Goal: Task Accomplishment & Management: Use online tool/utility

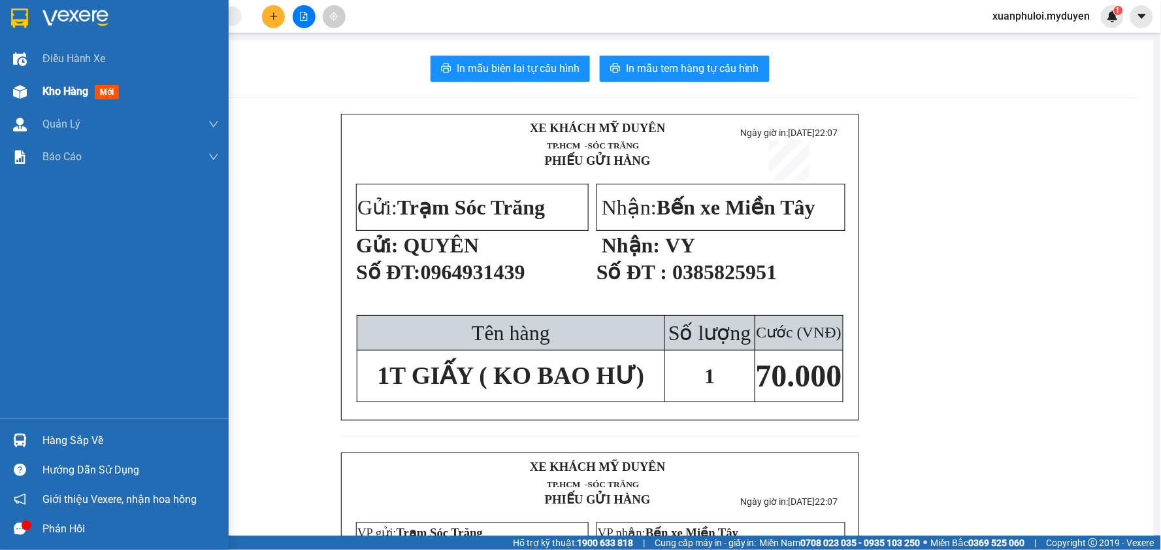
click at [42, 88] on div "Kho hàng mới" at bounding box center [114, 91] width 229 height 33
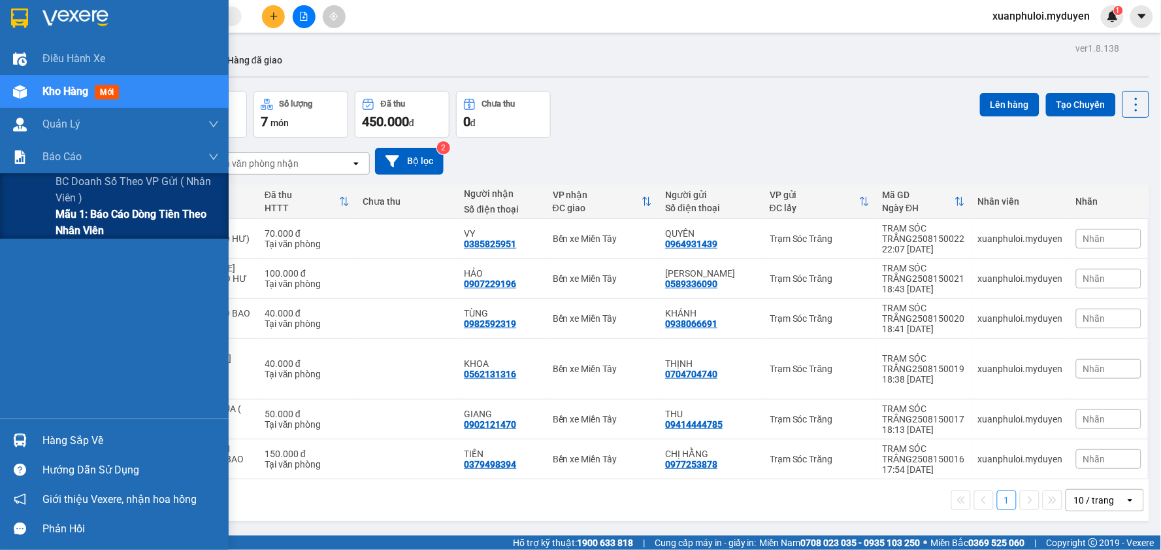
click at [61, 225] on span "Mẫu 1: Báo cáo dòng tiền theo nhân viên" at bounding box center [137, 222] width 163 height 33
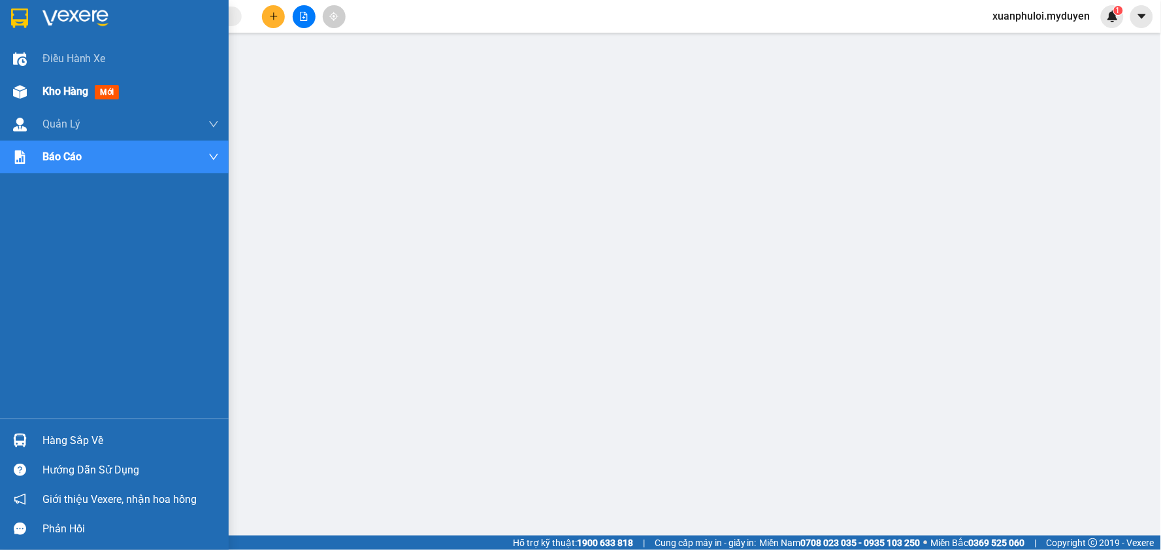
click at [48, 94] on span "Kho hàng" at bounding box center [65, 91] width 46 height 12
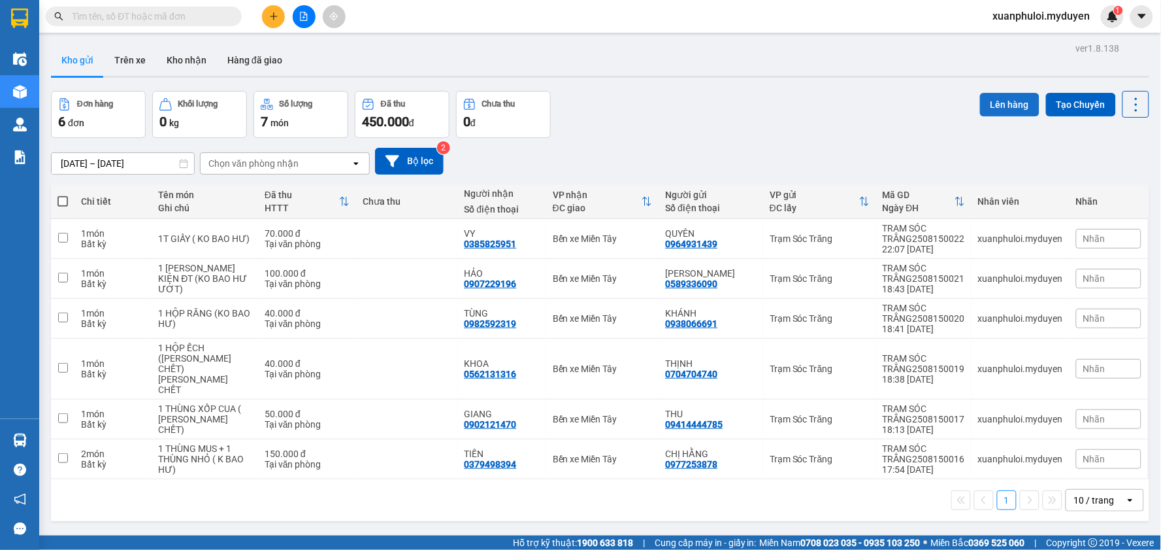
click at [987, 101] on button "Lên hàng" at bounding box center [1009, 105] width 59 height 24
click at [1012, 112] on button "Lên hàng" at bounding box center [1009, 105] width 59 height 24
click at [63, 203] on span at bounding box center [63, 201] width 10 height 10
click at [63, 195] on input "checkbox" at bounding box center [63, 195] width 0 height 0
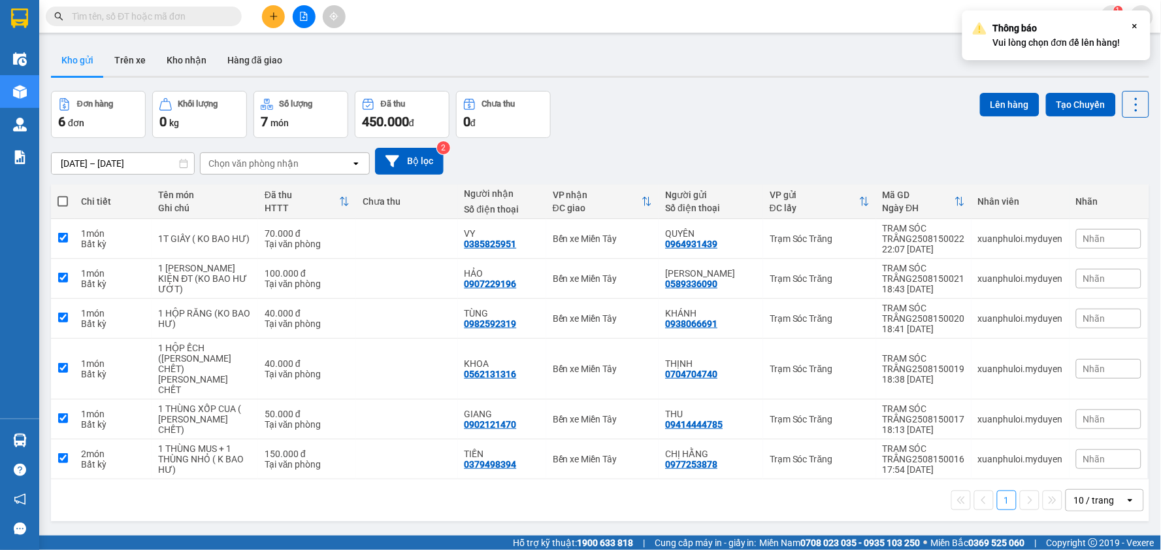
checkbox input "true"
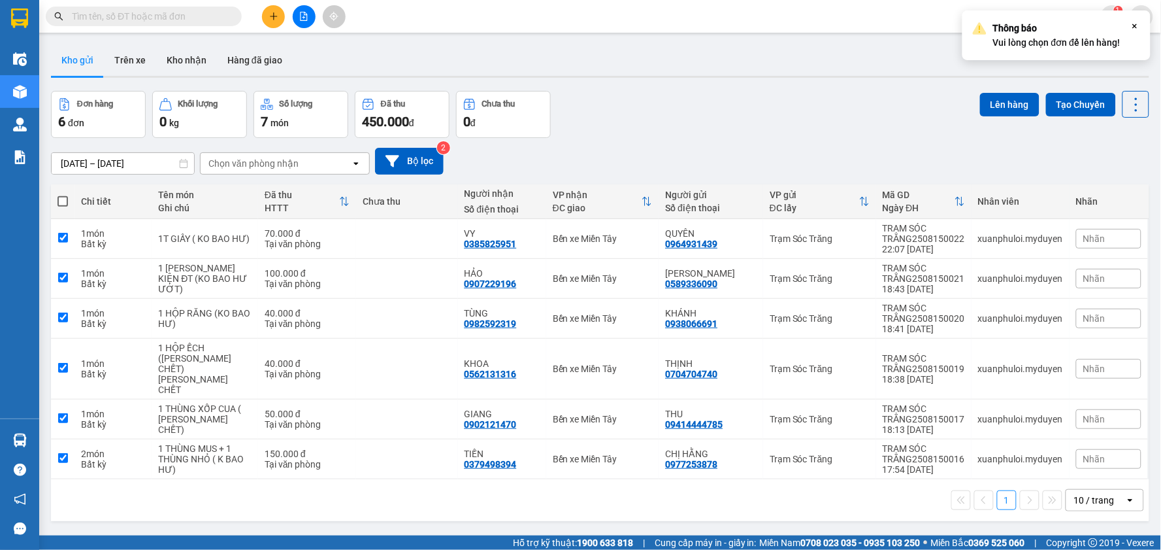
checkbox input "true"
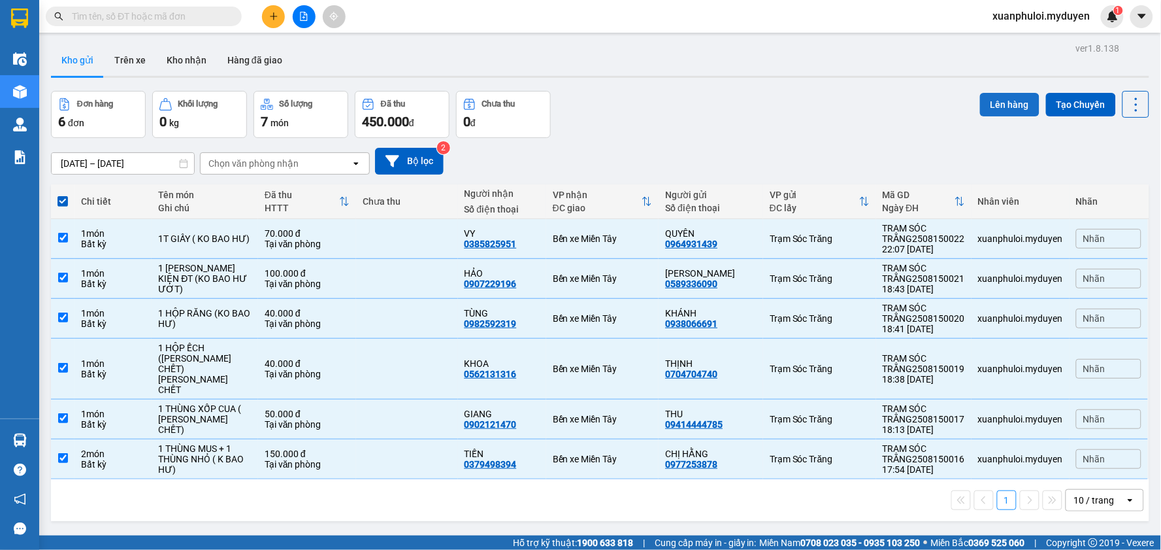
click at [1027, 99] on button "Lên hàng" at bounding box center [1009, 105] width 59 height 24
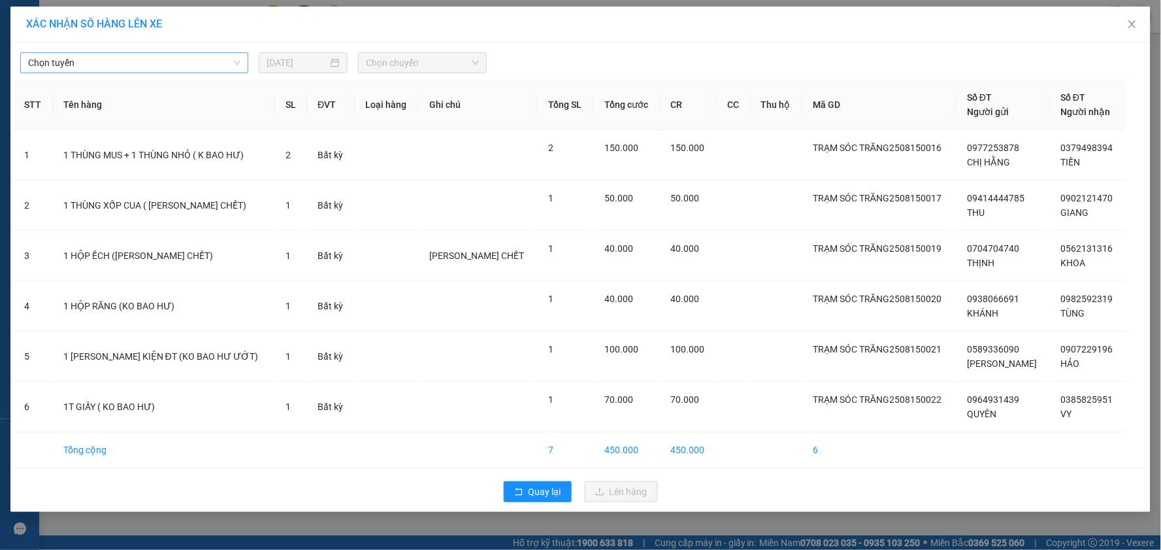
click at [79, 67] on span "Chọn tuyến" at bounding box center [134, 63] width 212 height 20
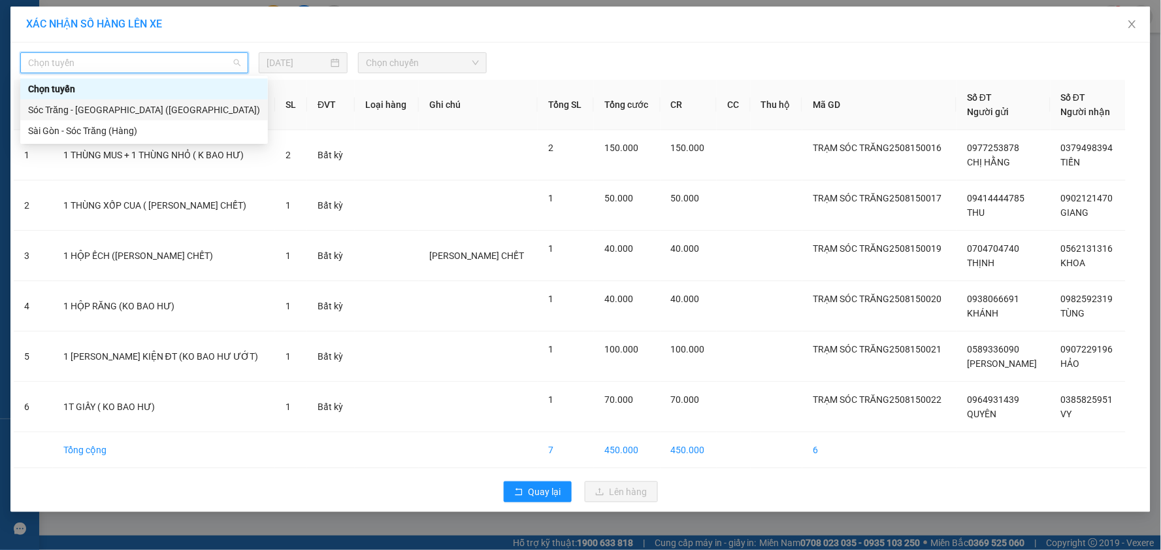
click at [63, 111] on div "Sóc Trăng - [GEOGRAPHIC_DATA] ([GEOGRAPHIC_DATA])" at bounding box center [144, 110] width 232 height 14
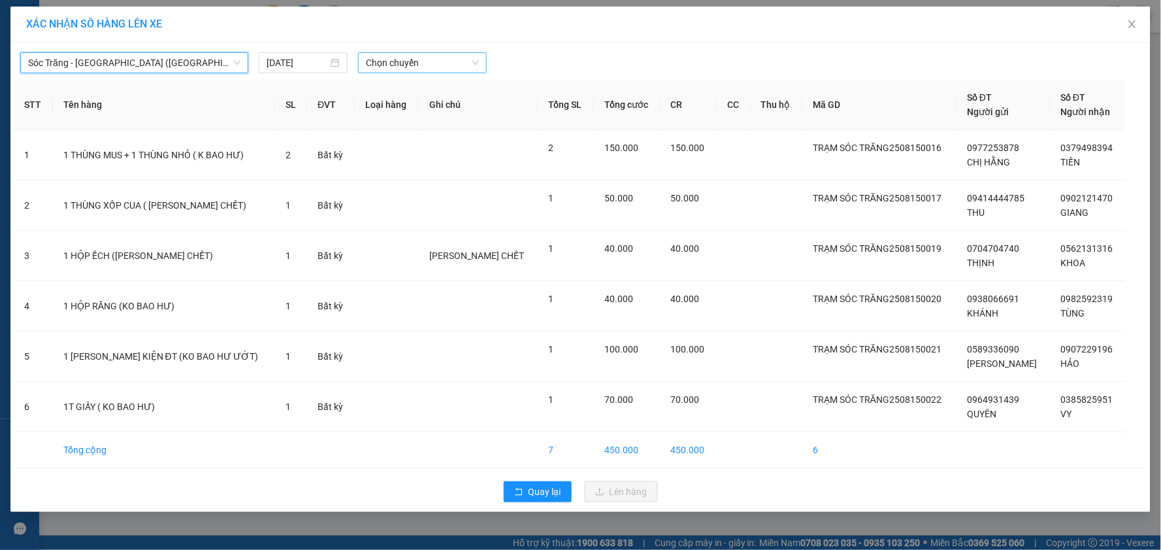
click at [400, 67] on span "Chọn chuyến" at bounding box center [422, 63] width 113 height 20
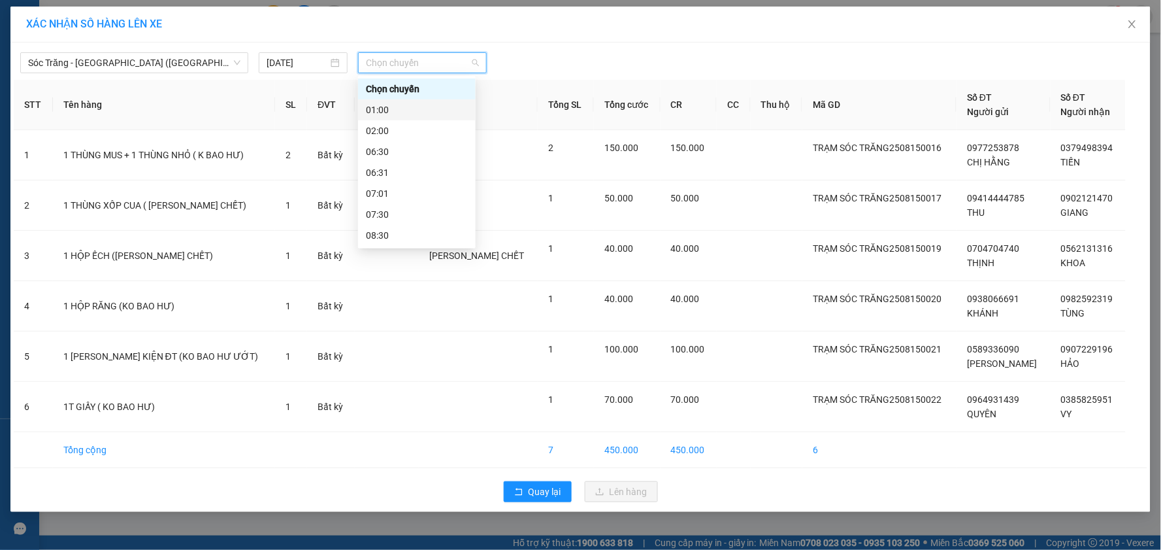
click at [393, 105] on div "01:00" at bounding box center [417, 110] width 102 height 14
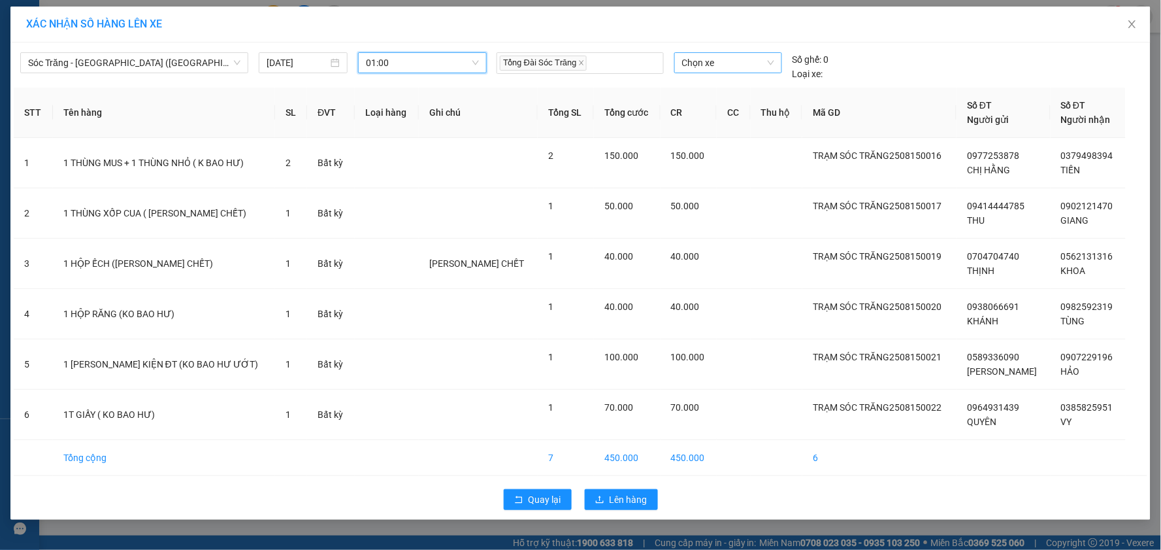
click at [684, 62] on span "Chọn xe" at bounding box center [728, 63] width 92 height 20
type input "116"
click at [763, 89] on div "51B-116.12" at bounding box center [728, 89] width 92 height 14
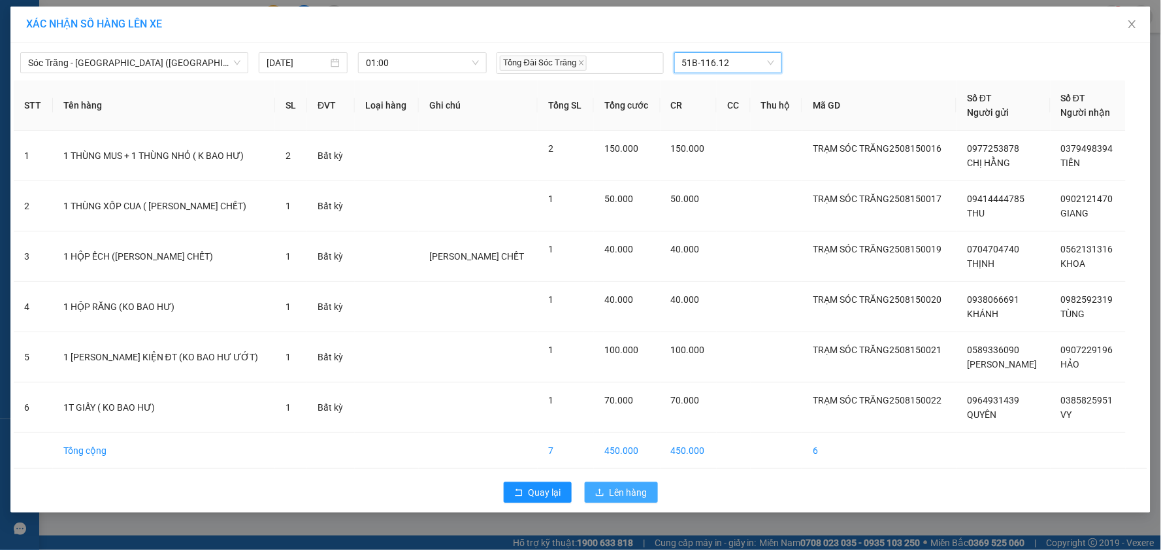
click at [625, 490] on span "Lên hàng" at bounding box center [629, 492] width 38 height 14
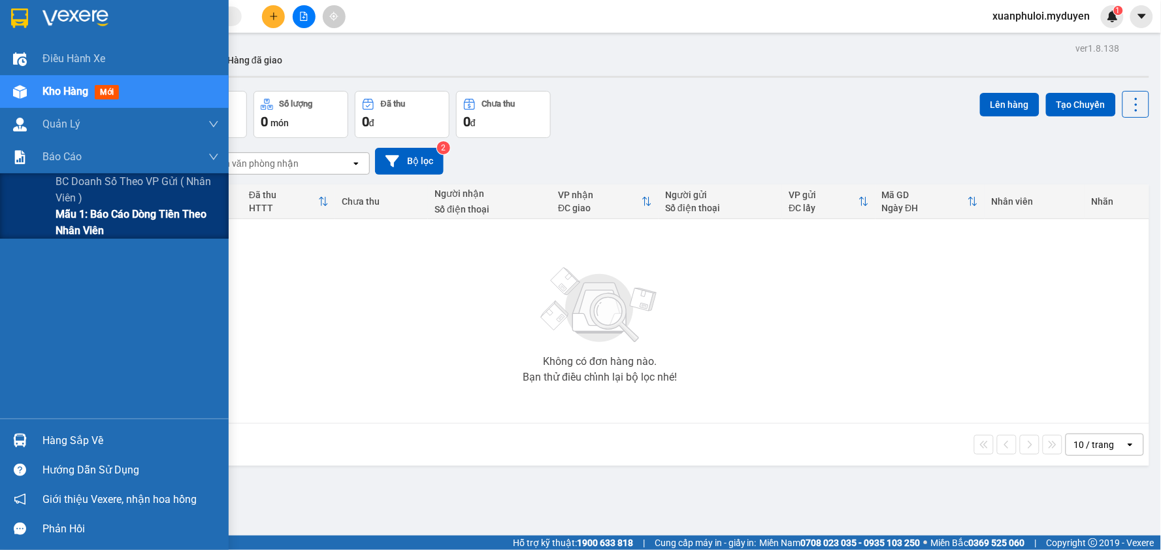
click at [61, 233] on span "Mẫu 1: Báo cáo dòng tiền theo nhân viên" at bounding box center [137, 222] width 163 height 33
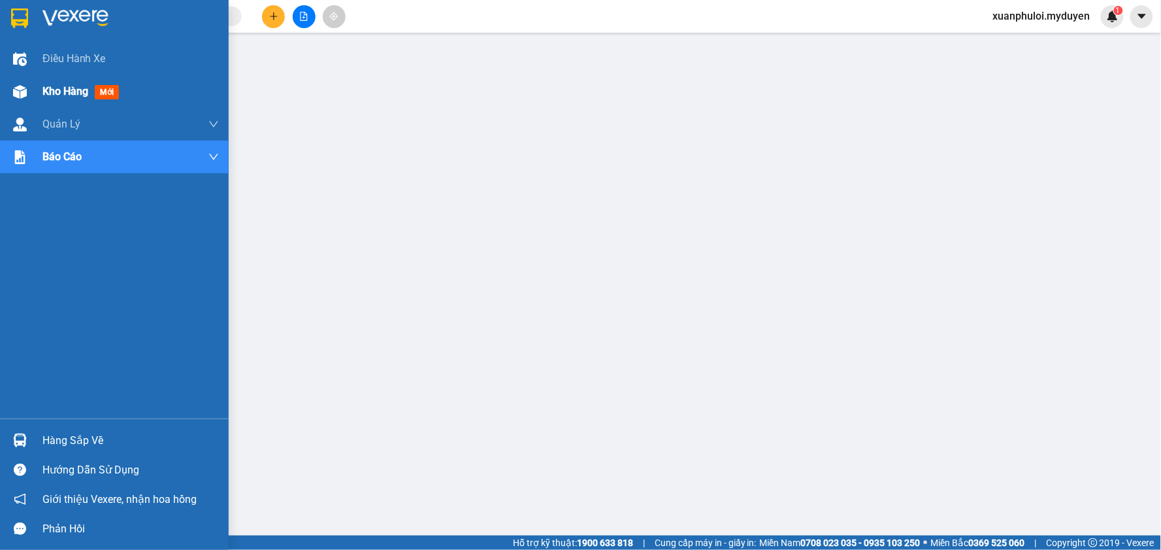
click at [29, 97] on div at bounding box center [19, 91] width 23 height 23
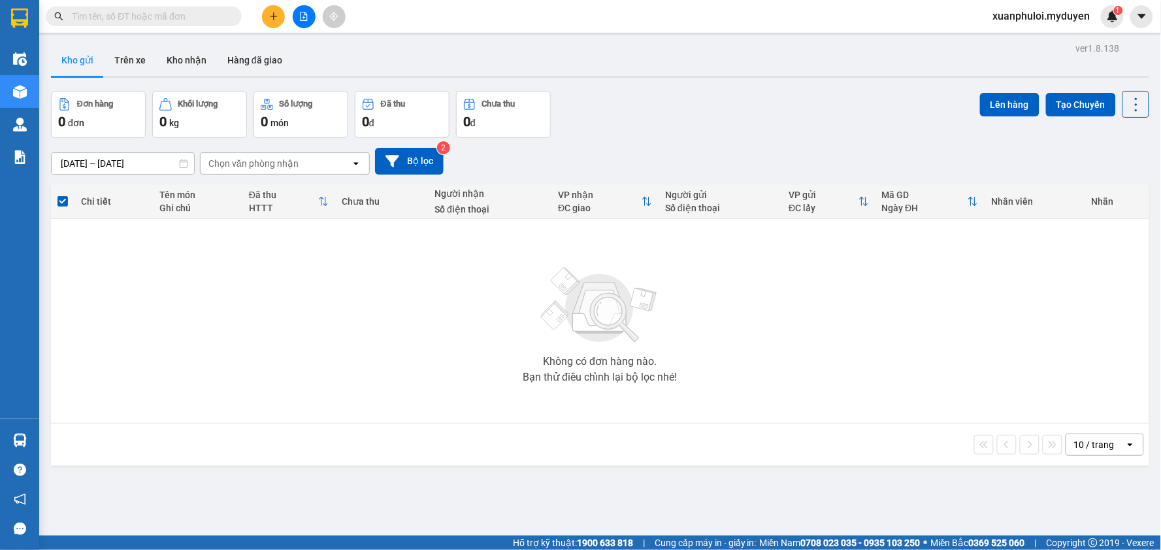
click at [245, 161] on div "Chọn văn phòng nhận" at bounding box center [253, 163] width 90 height 13
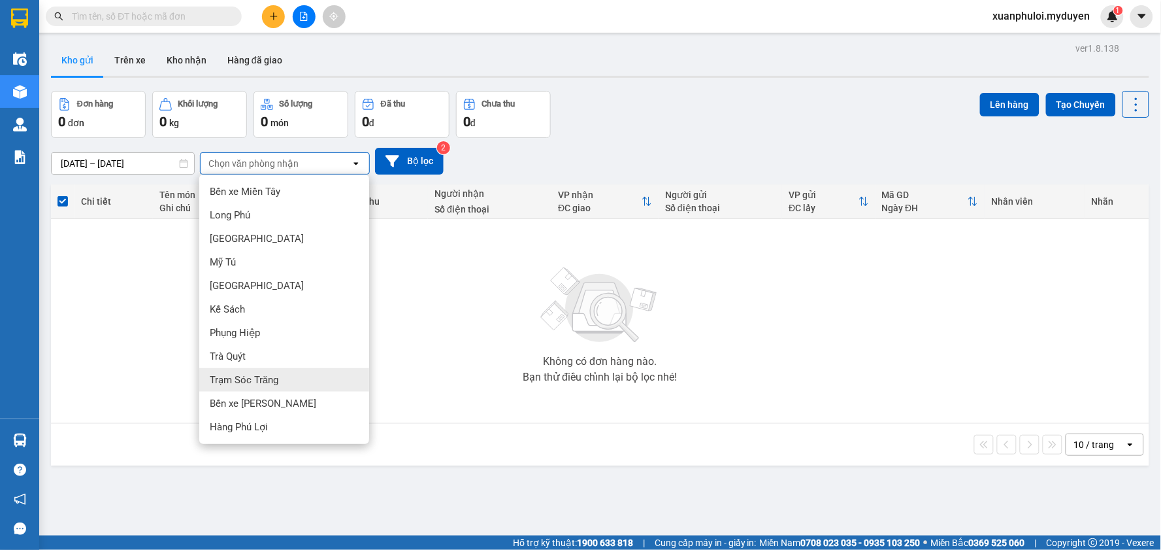
click at [336, 381] on div "Trạm Sóc Trăng" at bounding box center [284, 380] width 170 height 24
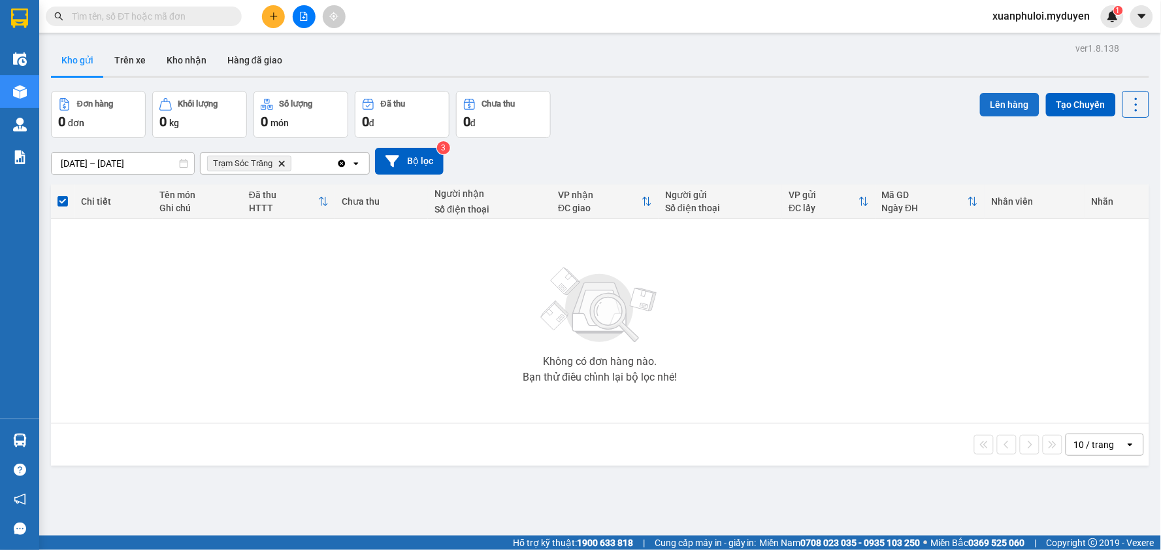
click at [997, 112] on button "Lên hàng" at bounding box center [1009, 105] width 59 height 24
drag, startPoint x: 1000, startPoint y: 106, endPoint x: 885, endPoint y: 124, distance: 117.1
click at [991, 106] on button "Lên hàng" at bounding box center [1009, 105] width 59 height 24
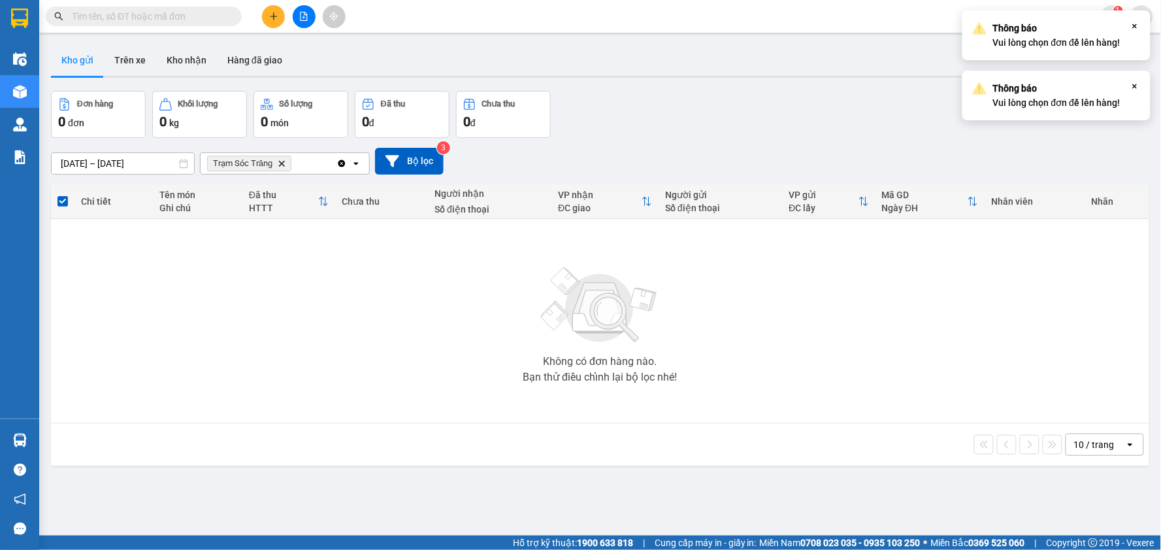
click at [698, 139] on div "[DATE] – [DATE] Press the down arrow key to interact with the calendar and sele…" at bounding box center [600, 161] width 1098 height 46
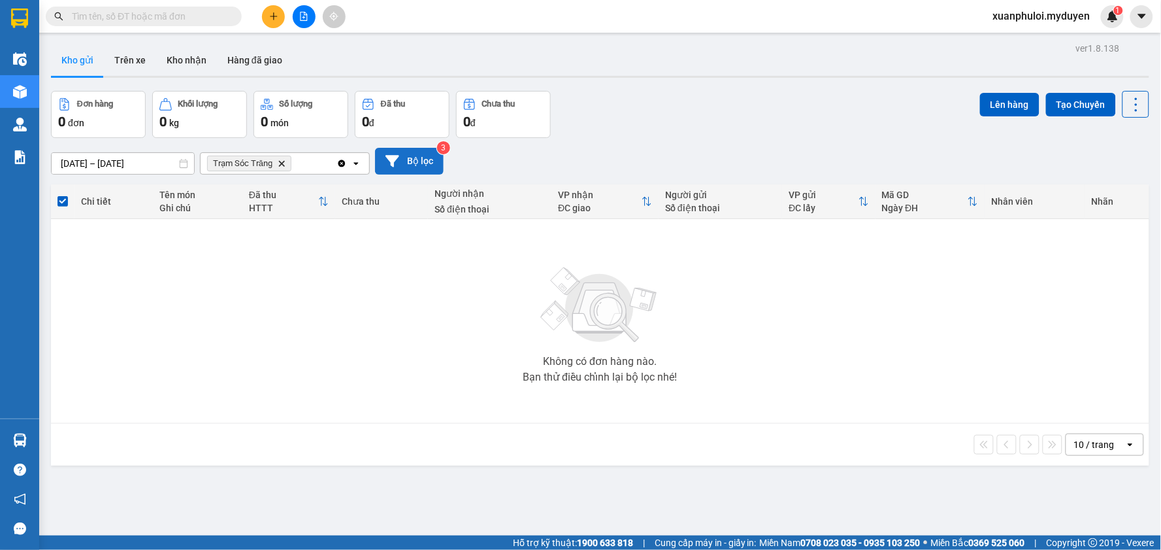
click at [414, 161] on button "Bộ lọc" at bounding box center [409, 161] width 69 height 27
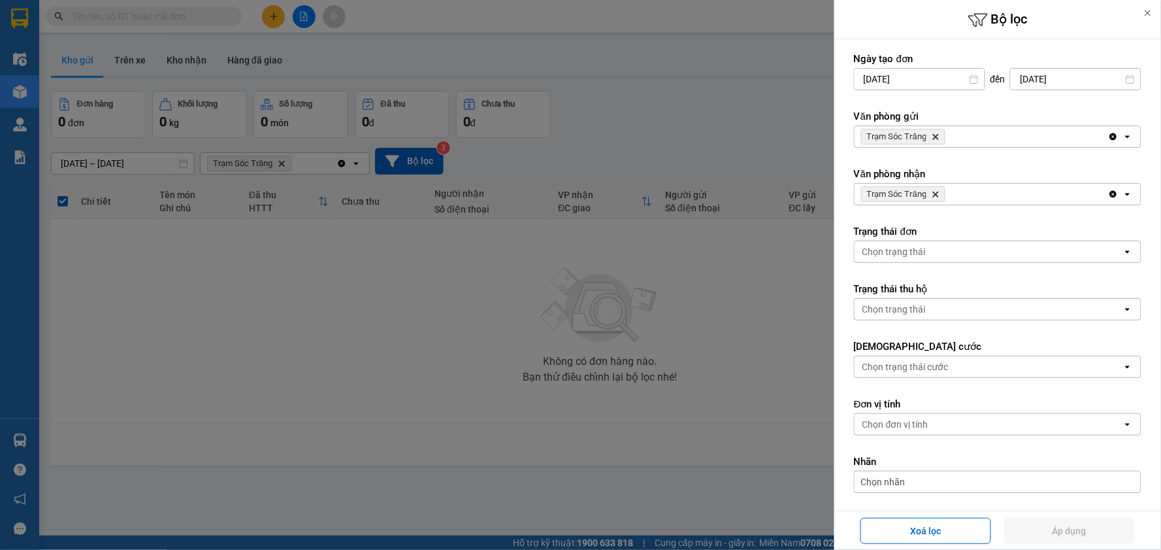
click at [682, 105] on div at bounding box center [580, 275] width 1161 height 550
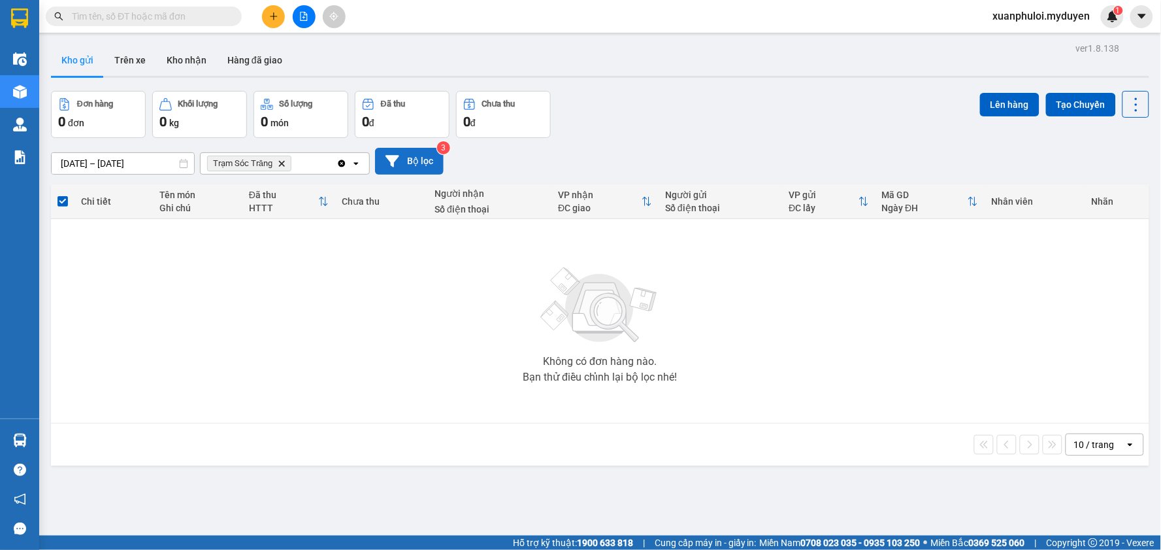
click at [392, 169] on button "Bộ lọc" at bounding box center [409, 161] width 69 height 27
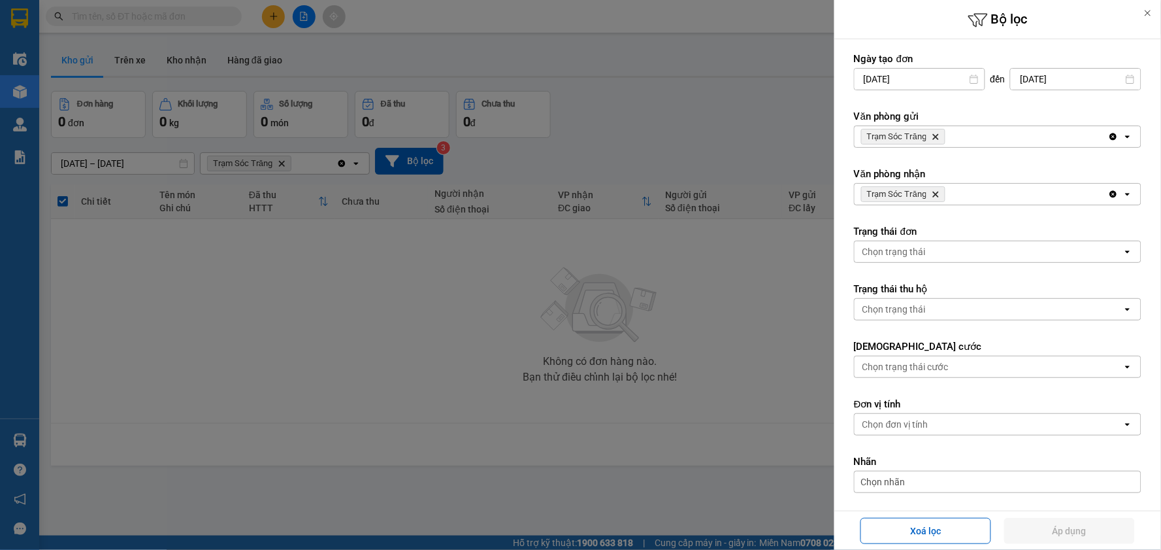
click at [338, 167] on div at bounding box center [580, 275] width 1161 height 550
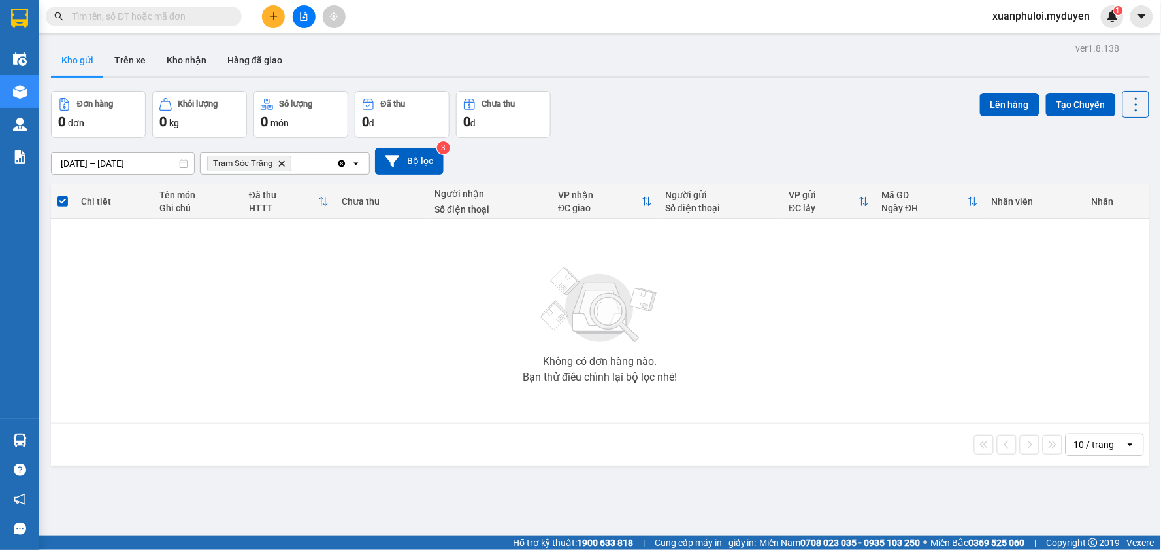
click at [337, 165] on icon "Clear all" at bounding box center [342, 163] width 10 height 10
click at [312, 161] on div "Chọn văn phòng nhận" at bounding box center [276, 163] width 150 height 21
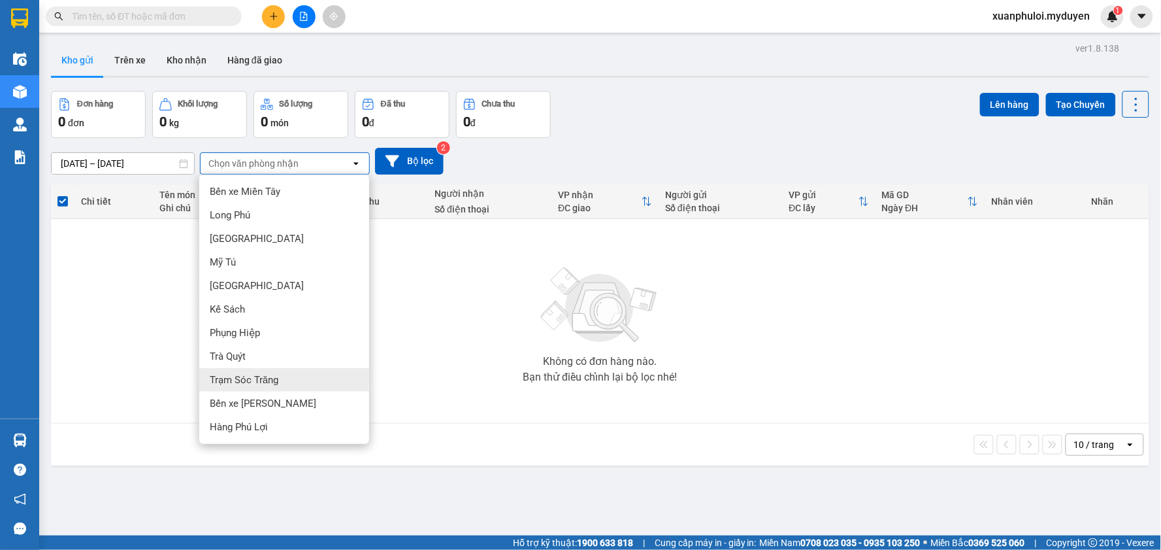
click at [282, 375] on div "Trạm Sóc Trăng" at bounding box center [284, 380] width 170 height 24
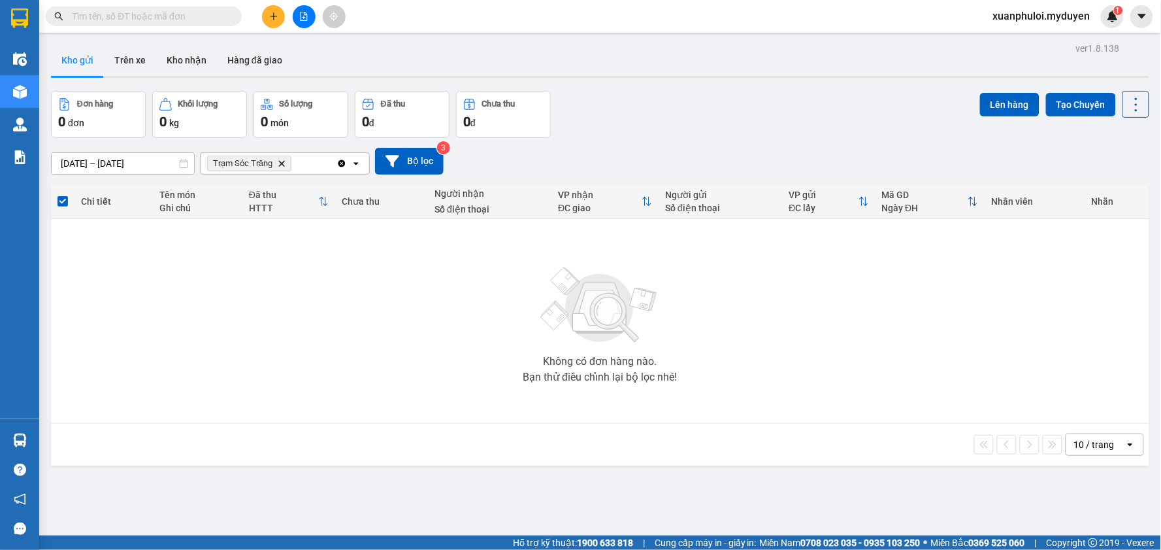
click at [285, 162] on icon "Trạm Sóc Trăng, close by backspace" at bounding box center [282, 163] width 6 height 6
click at [303, 164] on div "Chọn văn phòng nhận" at bounding box center [276, 163] width 150 height 21
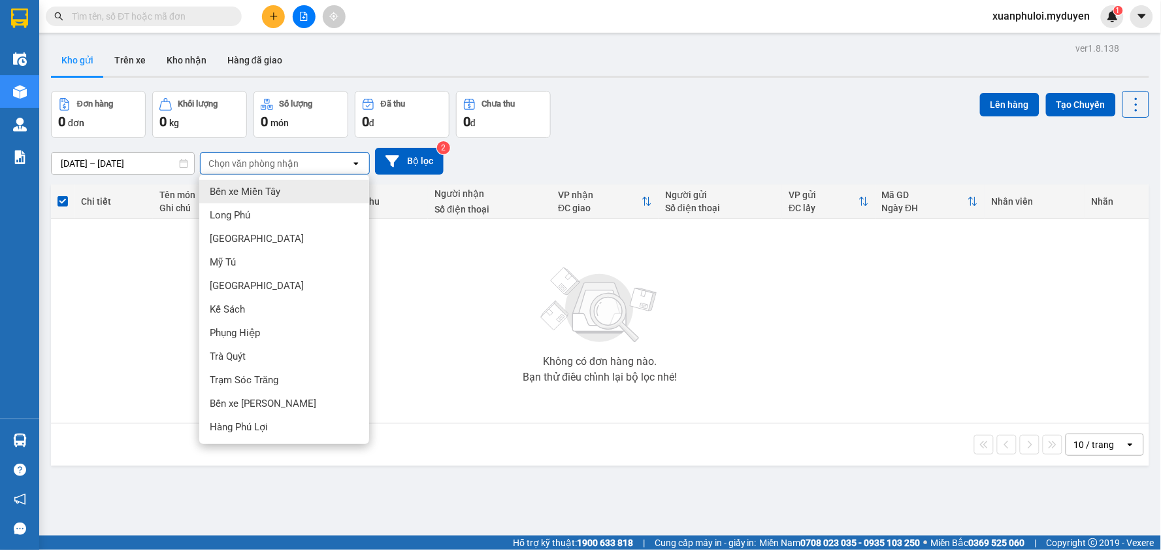
click at [280, 188] on span "Bến xe Miền Tây" at bounding box center [245, 191] width 71 height 13
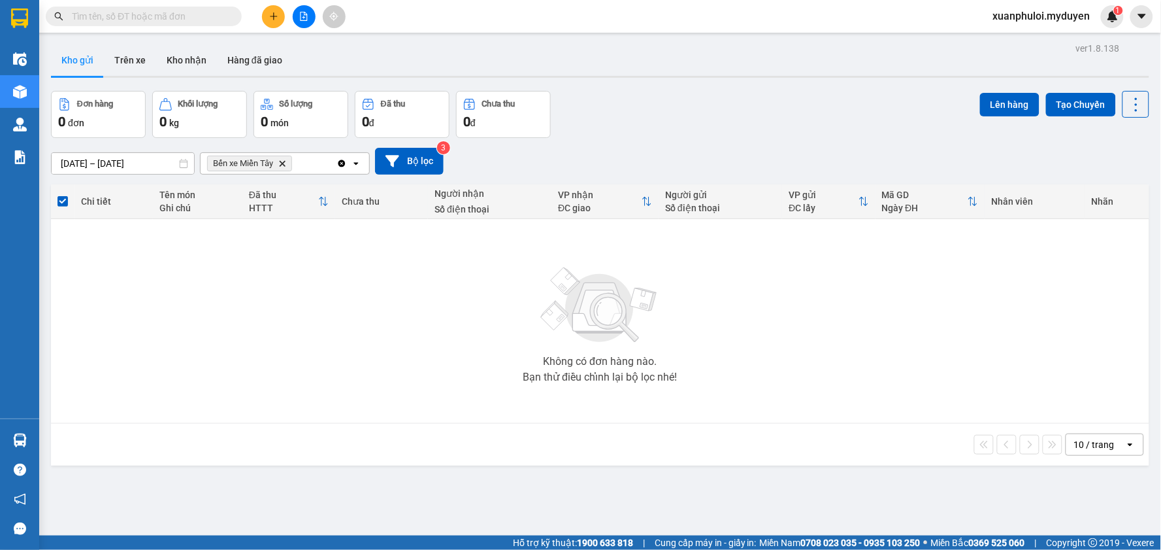
click at [284, 165] on icon "Bến xe Miền Tây, close by backspace" at bounding box center [283, 163] width 6 height 6
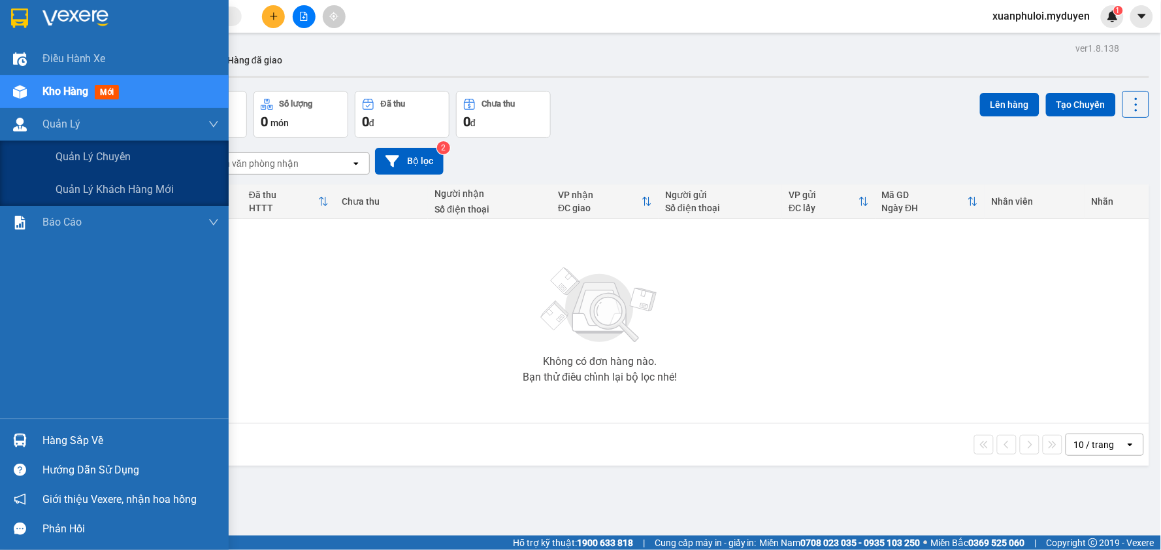
drag, startPoint x: 71, startPoint y: 152, endPoint x: 282, endPoint y: 152, distance: 211.7
click at [77, 152] on span "Quản lý chuyến" at bounding box center [93, 156] width 75 height 16
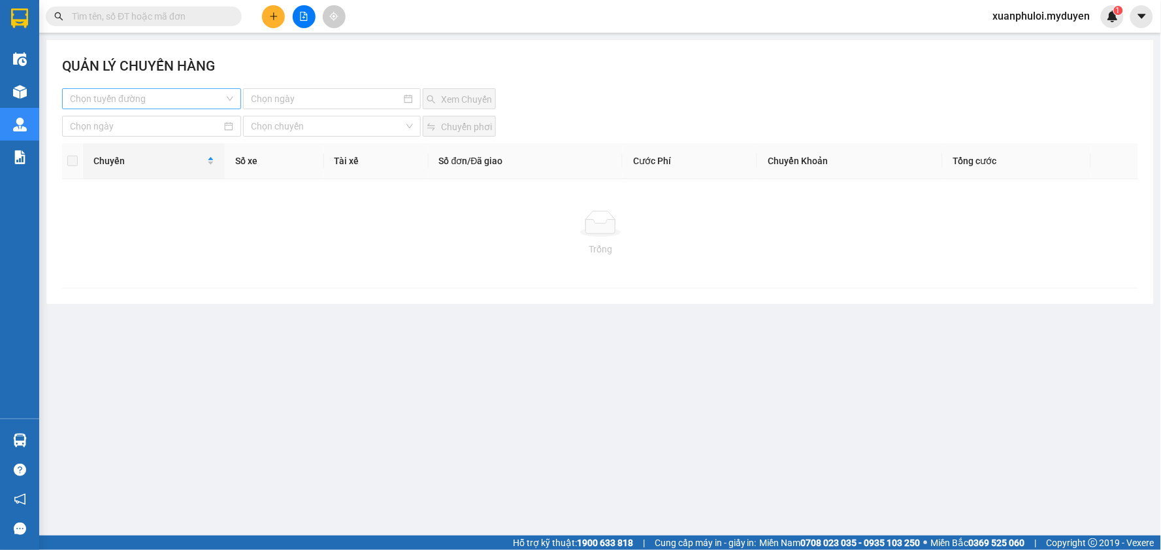
click at [115, 99] on input "search" at bounding box center [147, 99] width 154 height 20
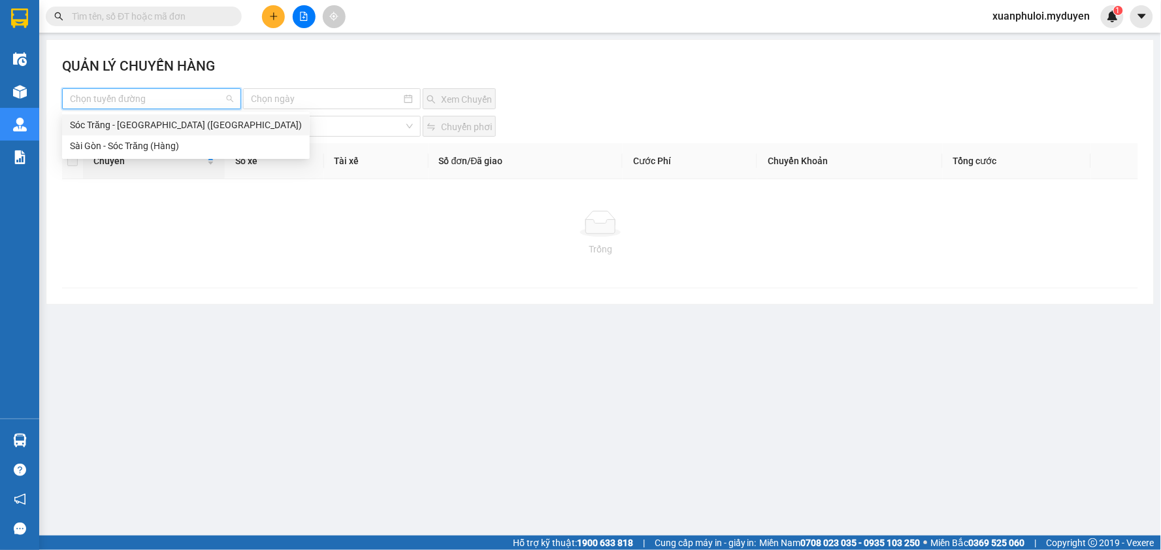
click at [824, 91] on div "Chọn tuyến đường Xem [GEOGRAPHIC_DATA]" at bounding box center [600, 98] width 1076 height 21
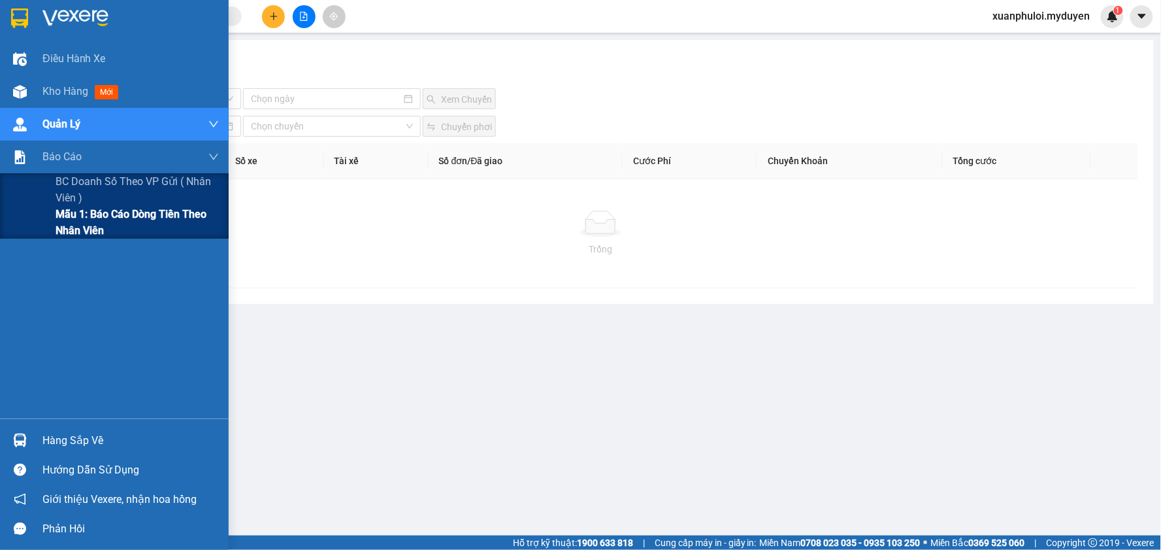
click at [102, 213] on span "Mẫu 1: Báo cáo dòng tiền theo nhân viên" at bounding box center [137, 222] width 163 height 33
